Goal: Navigation & Orientation: Find specific page/section

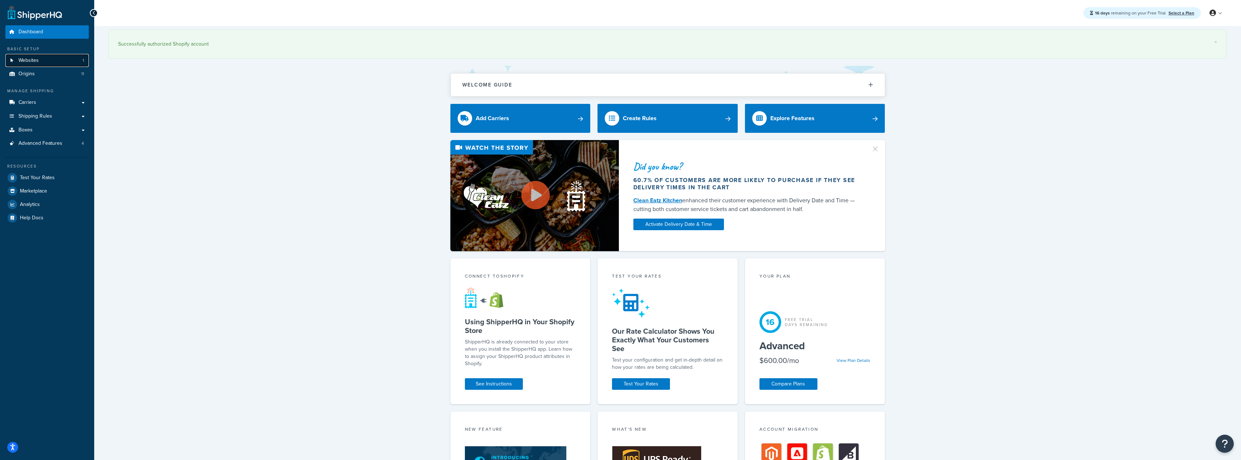
click at [64, 62] on link "Websites 1" at bounding box center [46, 60] width 83 height 13
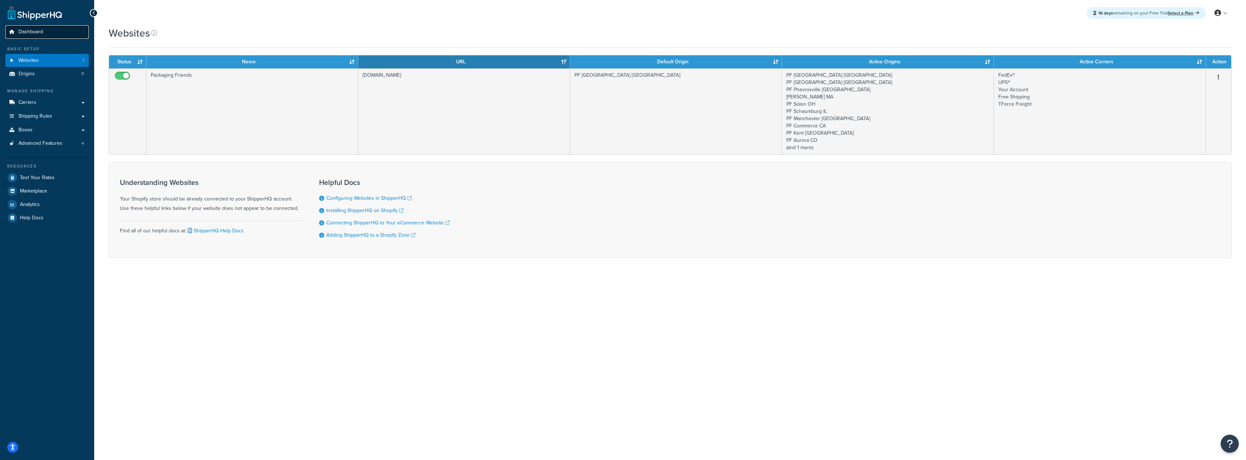
click at [30, 33] on span "Dashboard" at bounding box center [30, 32] width 25 height 6
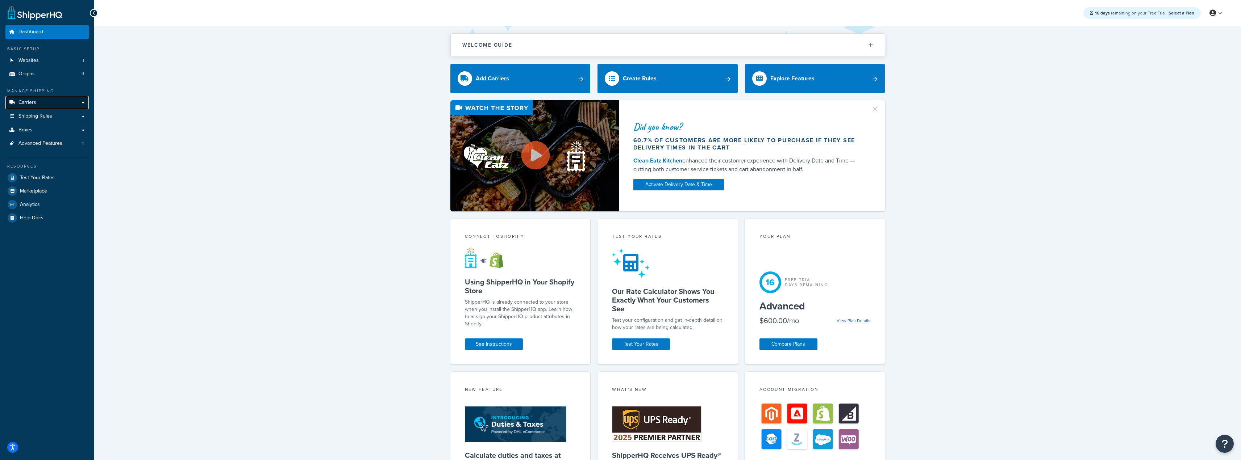
click at [51, 103] on link "Carriers" at bounding box center [46, 102] width 83 height 13
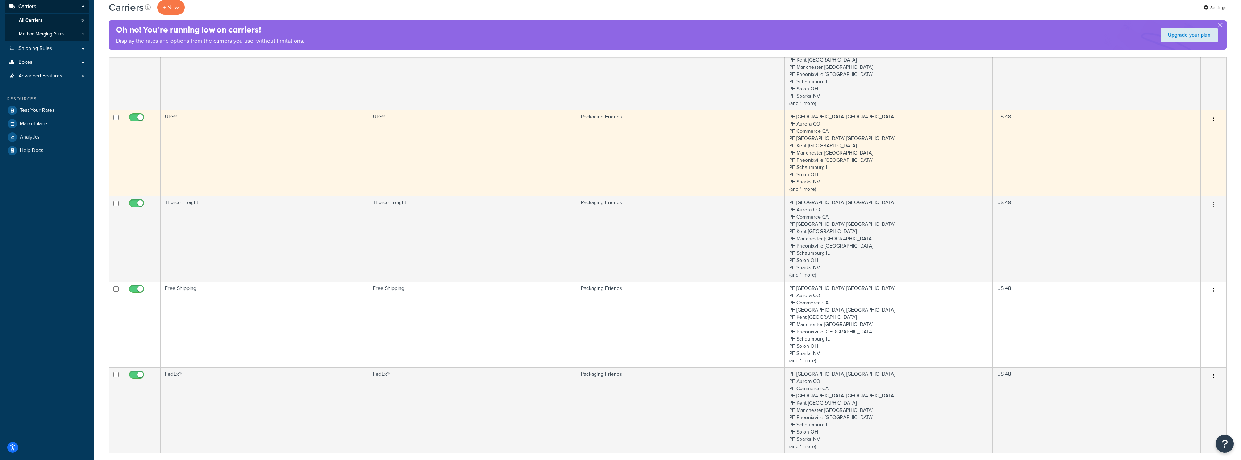
scroll to position [109, 0]
